Goal: Information Seeking & Learning: Compare options

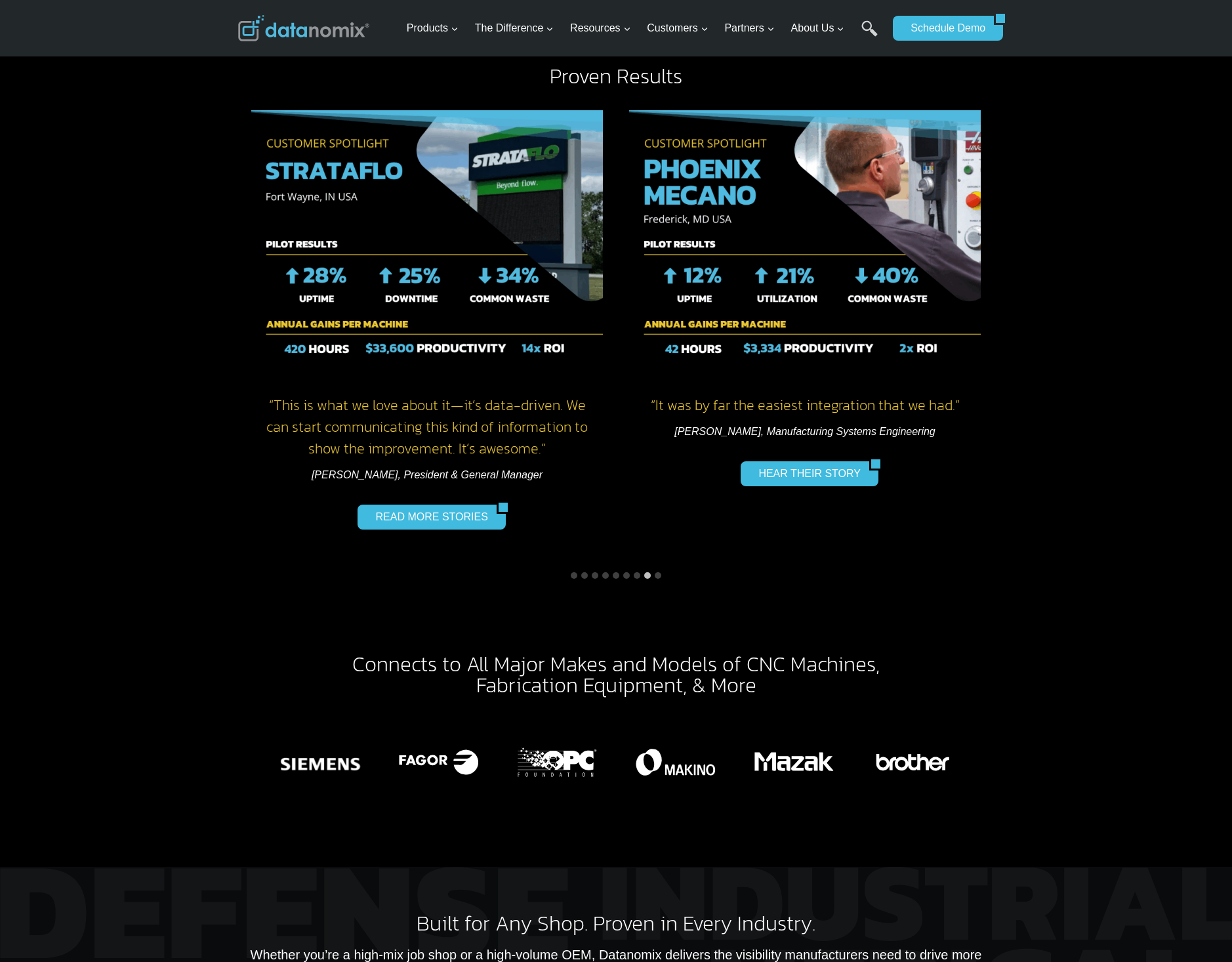
scroll to position [1505, 0]
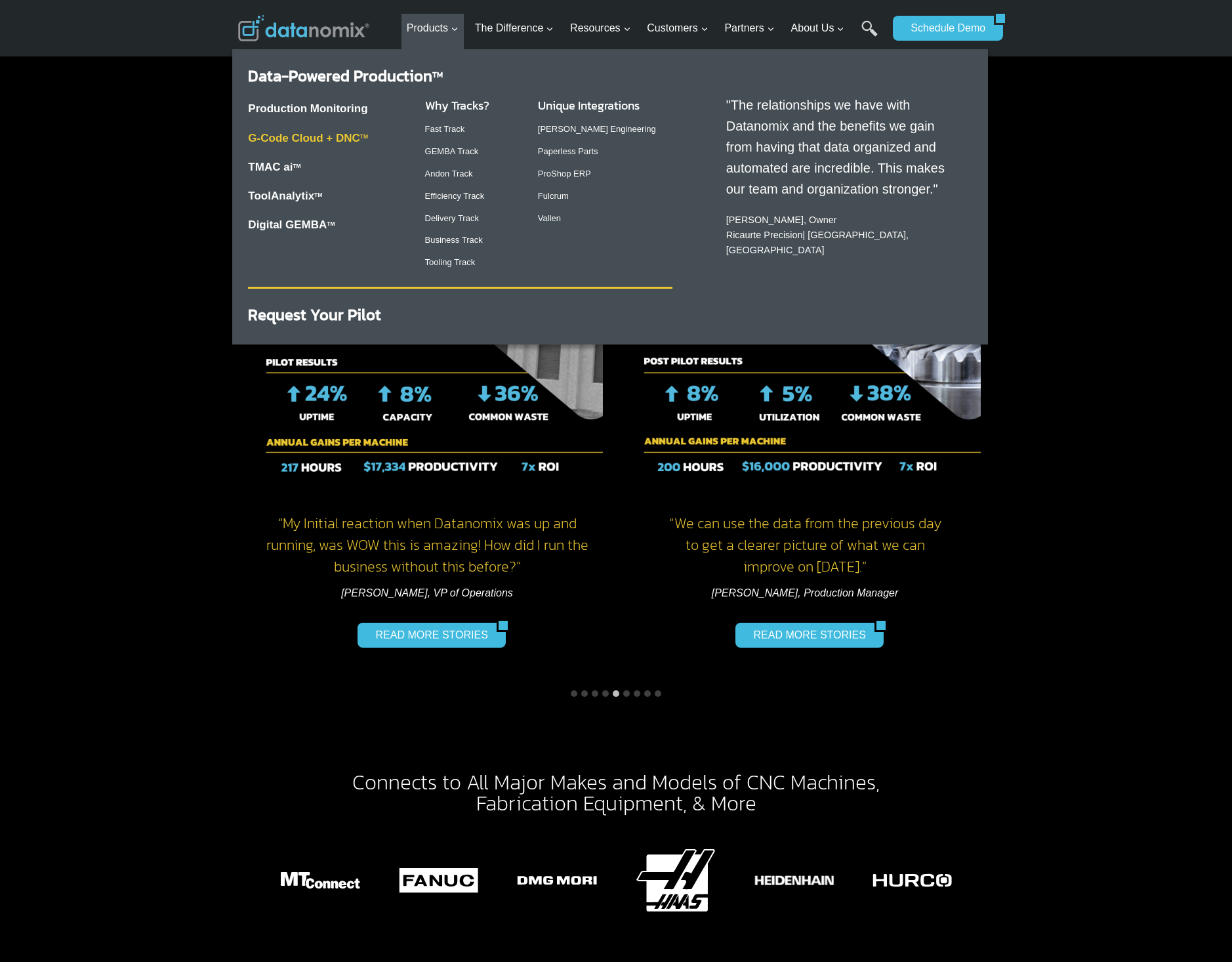
click at [289, 136] on link "G-Code Cloud + DNC TM" at bounding box center [309, 137] width 120 height 12
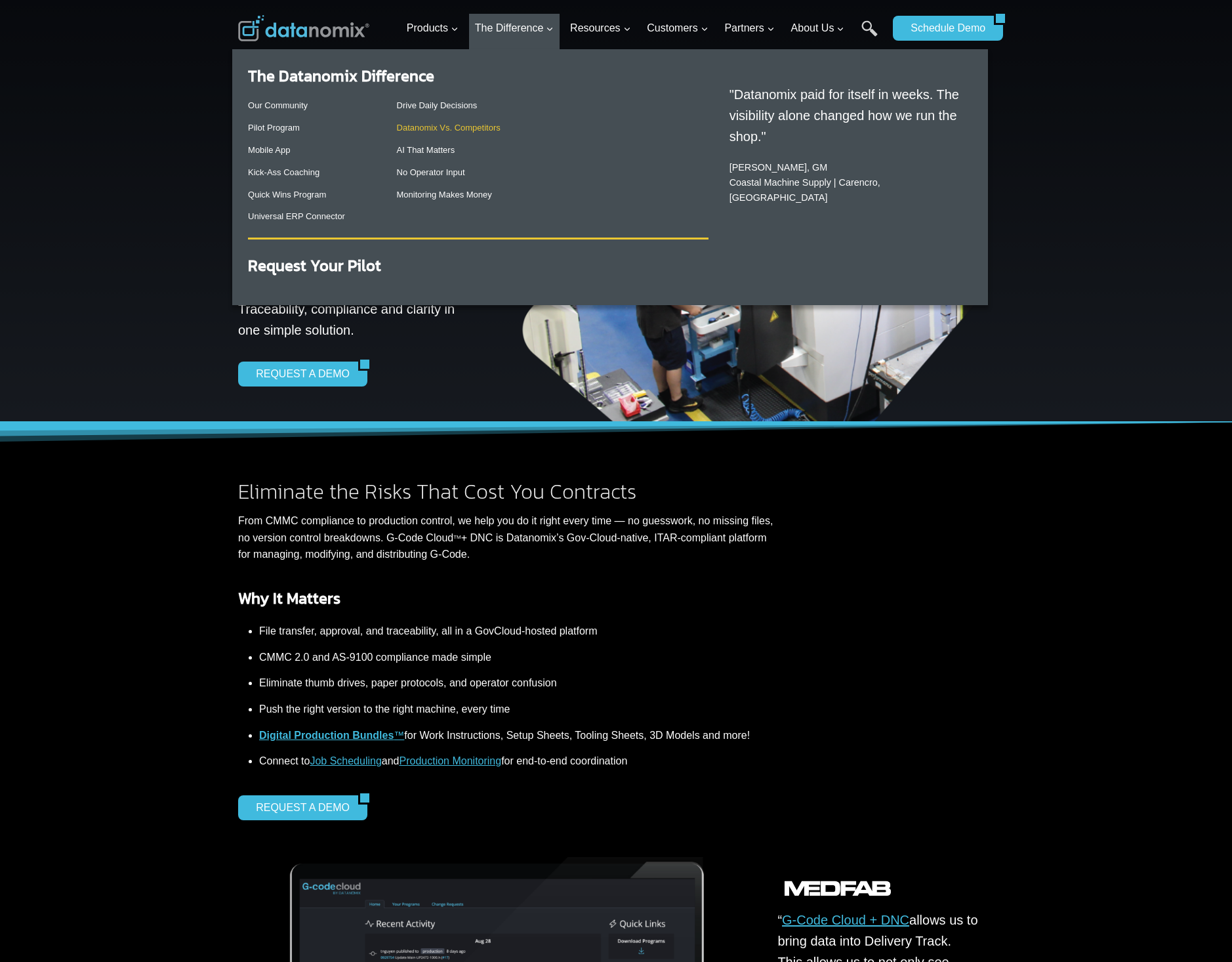
click at [441, 127] on link "Datanomix Vs. Competitors" at bounding box center [449, 127] width 104 height 9
